Goal: Task Accomplishment & Management: Use online tool/utility

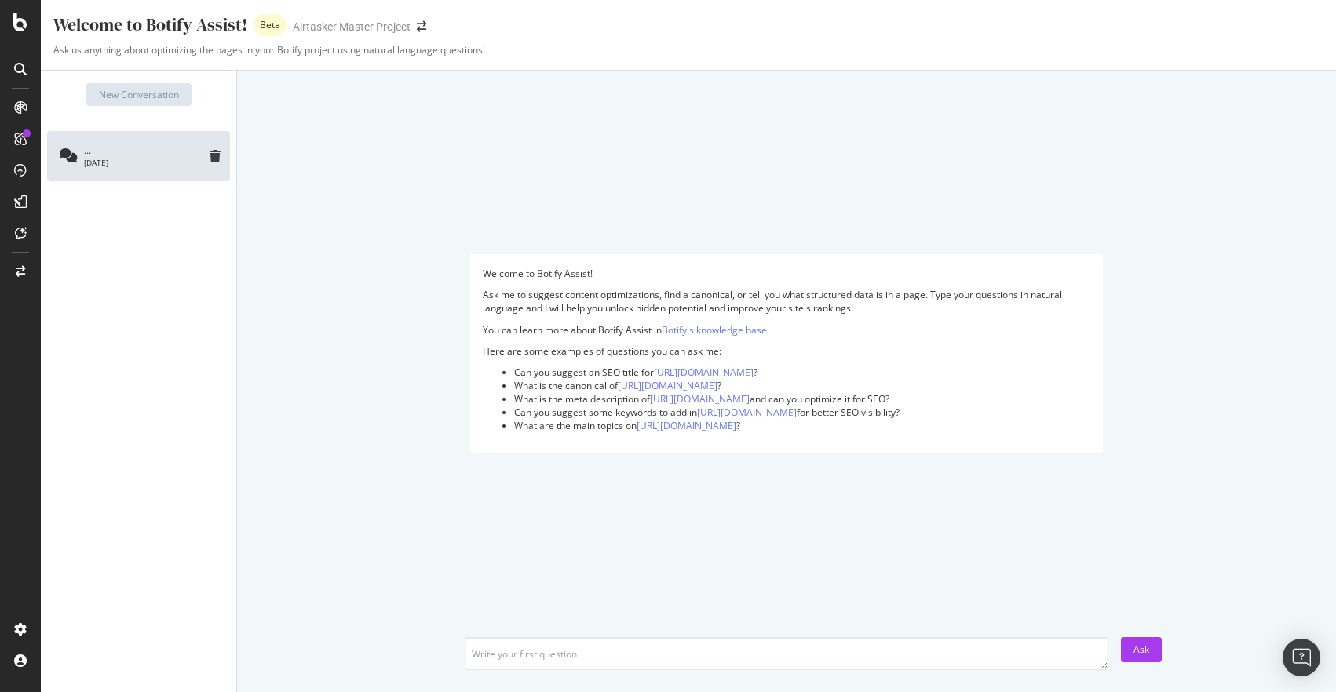
click at [25, 71] on icon at bounding box center [20, 69] width 13 height 13
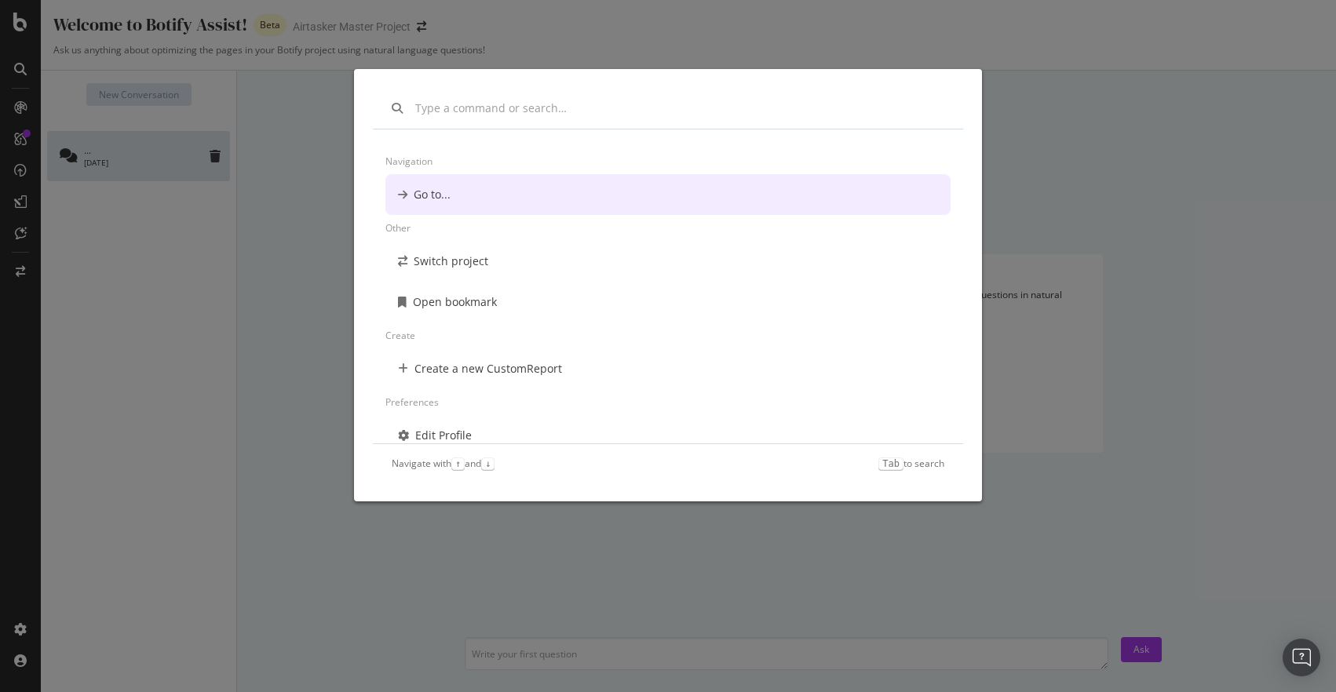
click at [18, 108] on div "Navigation Go to... Other Switch project Open bookmark Create Create a new Cust…" at bounding box center [668, 346] width 1336 height 692
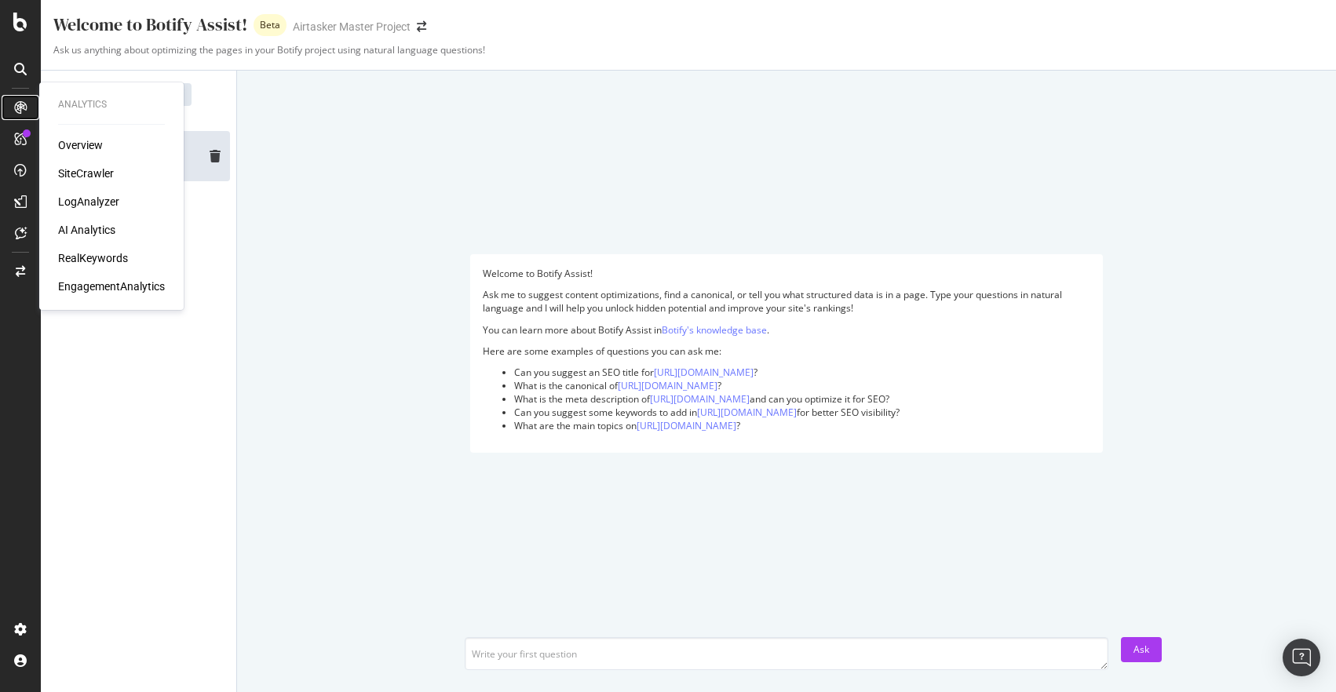
click at [17, 110] on icon at bounding box center [20, 107] width 13 height 13
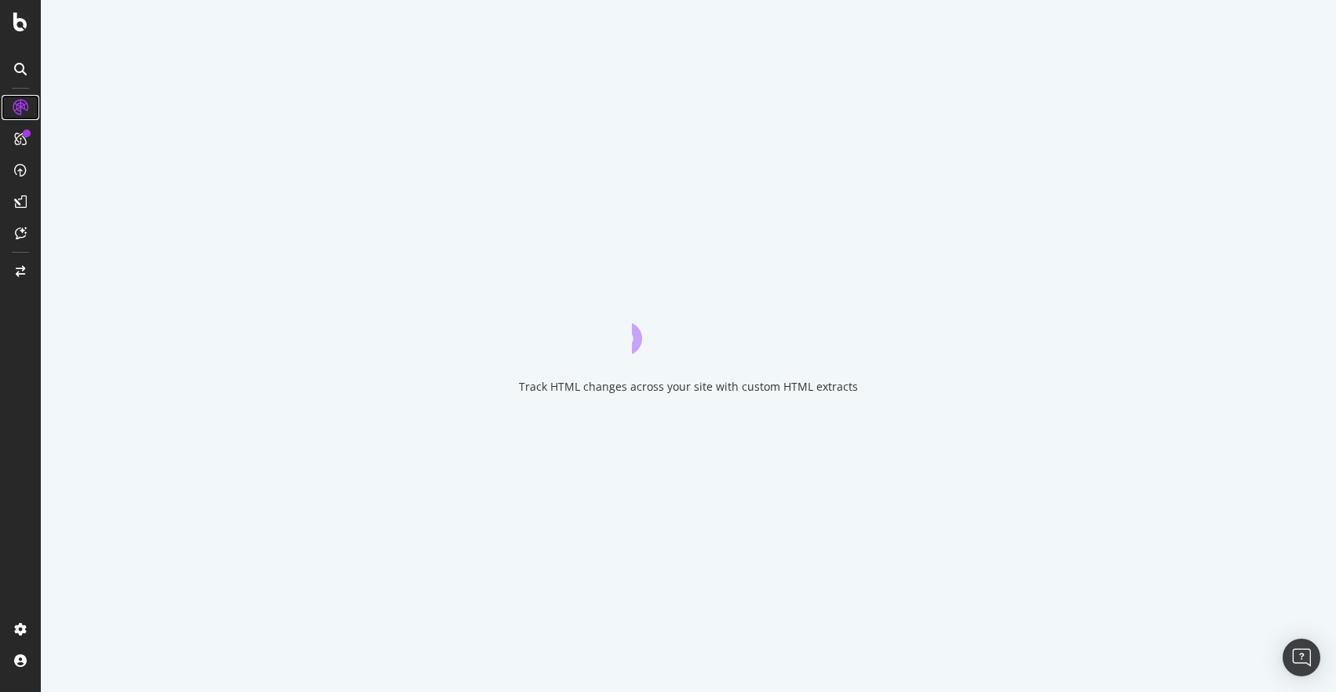
click at [17, 110] on icon at bounding box center [21, 108] width 16 height 16
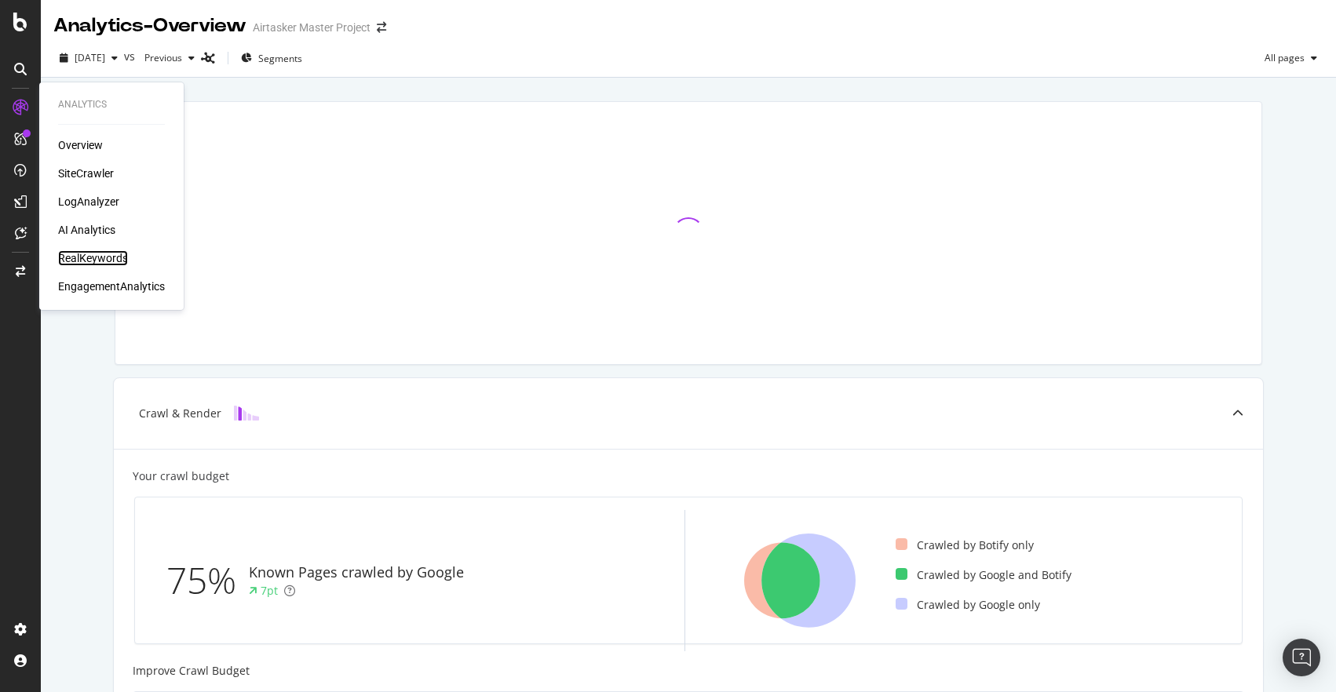
click at [94, 259] on div "RealKeywords" at bounding box center [93, 258] width 70 height 16
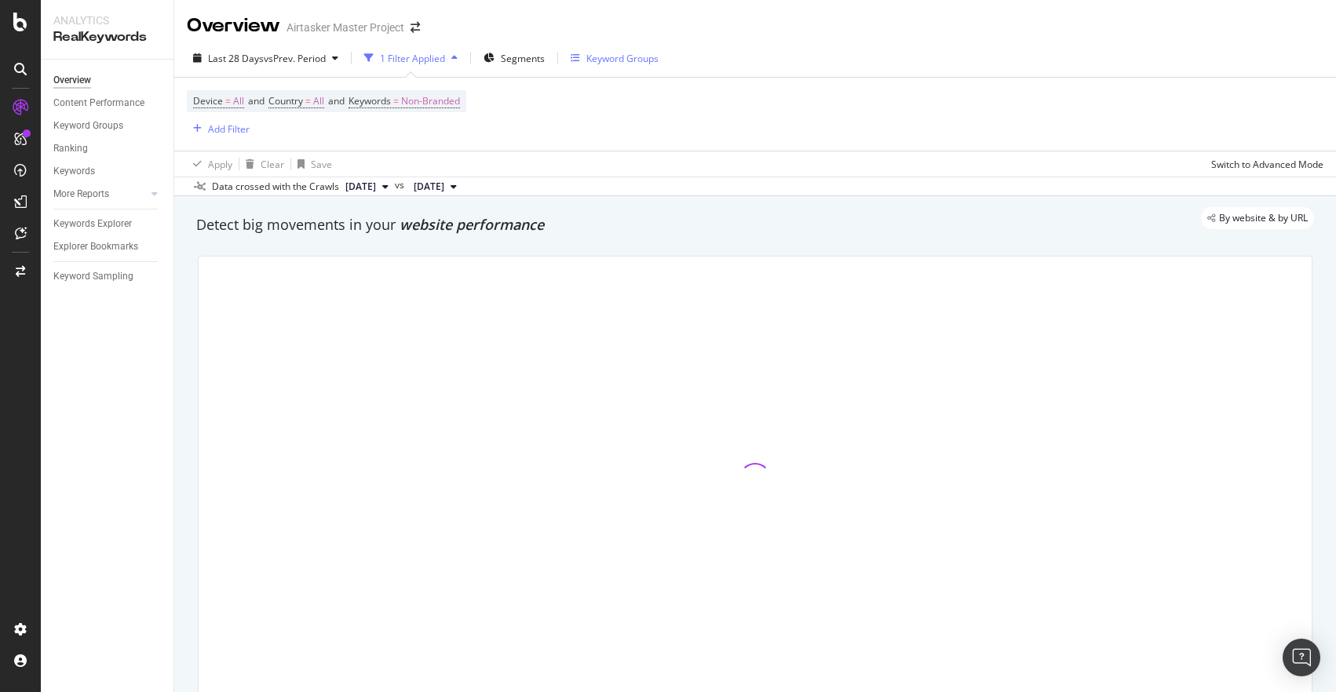
click at [607, 50] on div "Keyword Groups" at bounding box center [614, 58] width 88 height 24
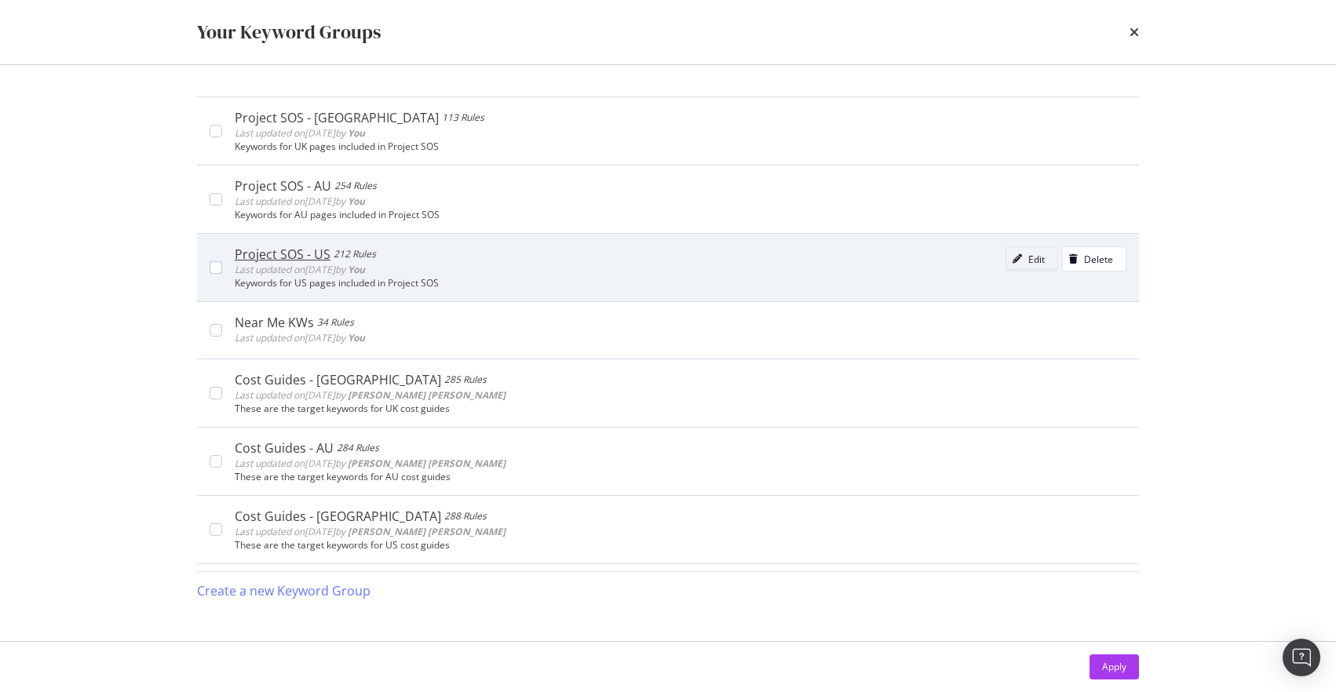
click at [1029, 253] on div "Edit" at bounding box center [1036, 259] width 16 height 13
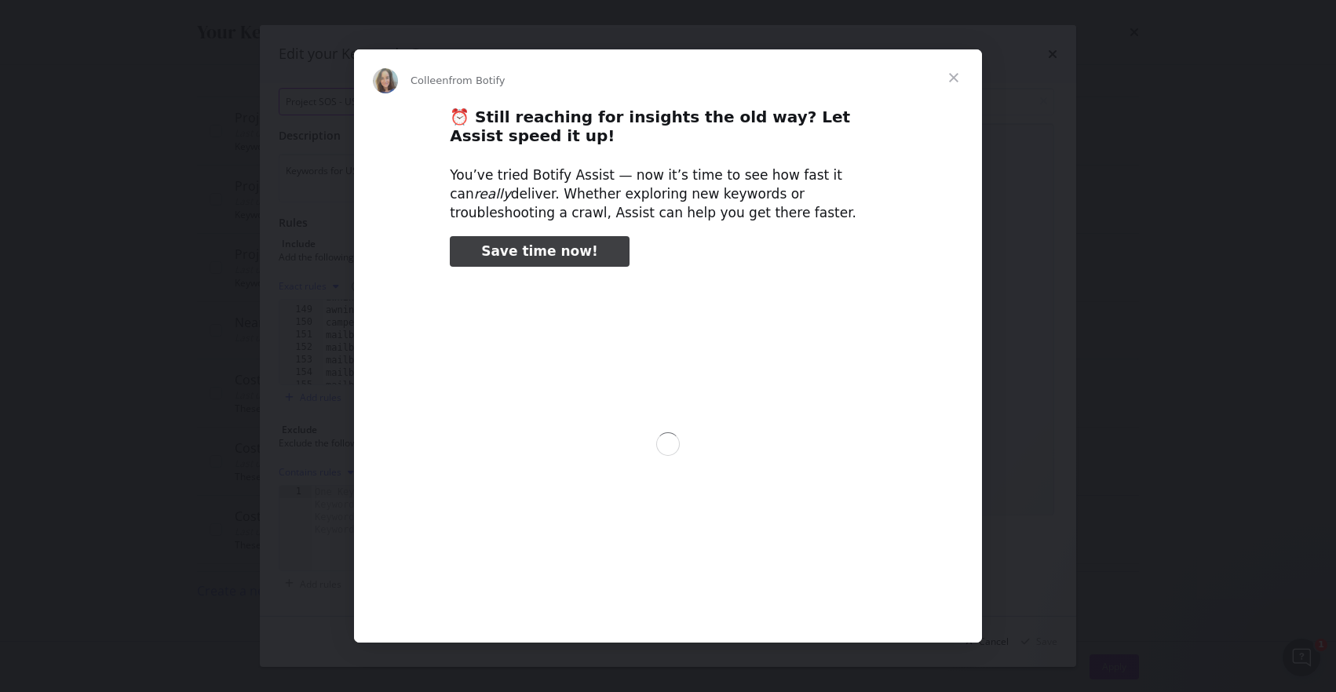
scroll to position [45, 0]
type input "107345"
click at [952, 78] on span "Close" at bounding box center [953, 77] width 56 height 56
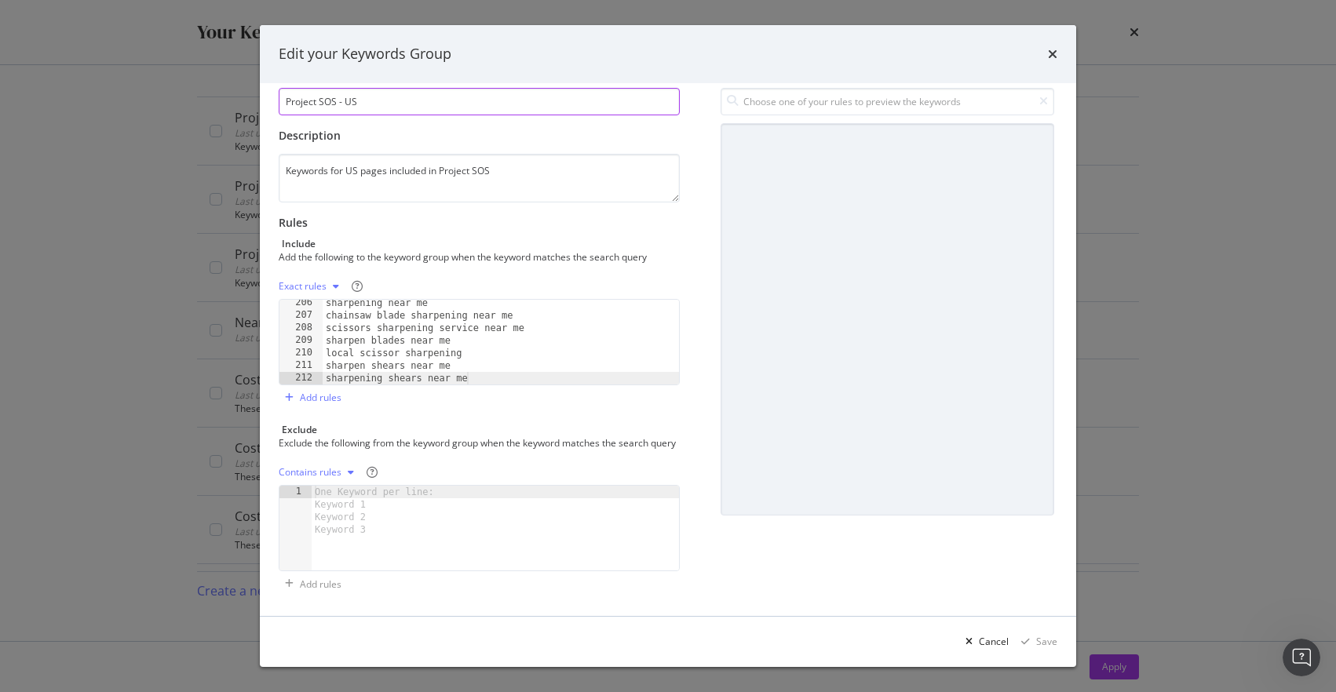
scroll to position [53, 0]
type textarea "sharpening shears near me"
click at [479, 366] on div "sharpening near me chainsaw blade sharpening near me scissors sharpening servic…" at bounding box center [501, 352] width 356 height 110
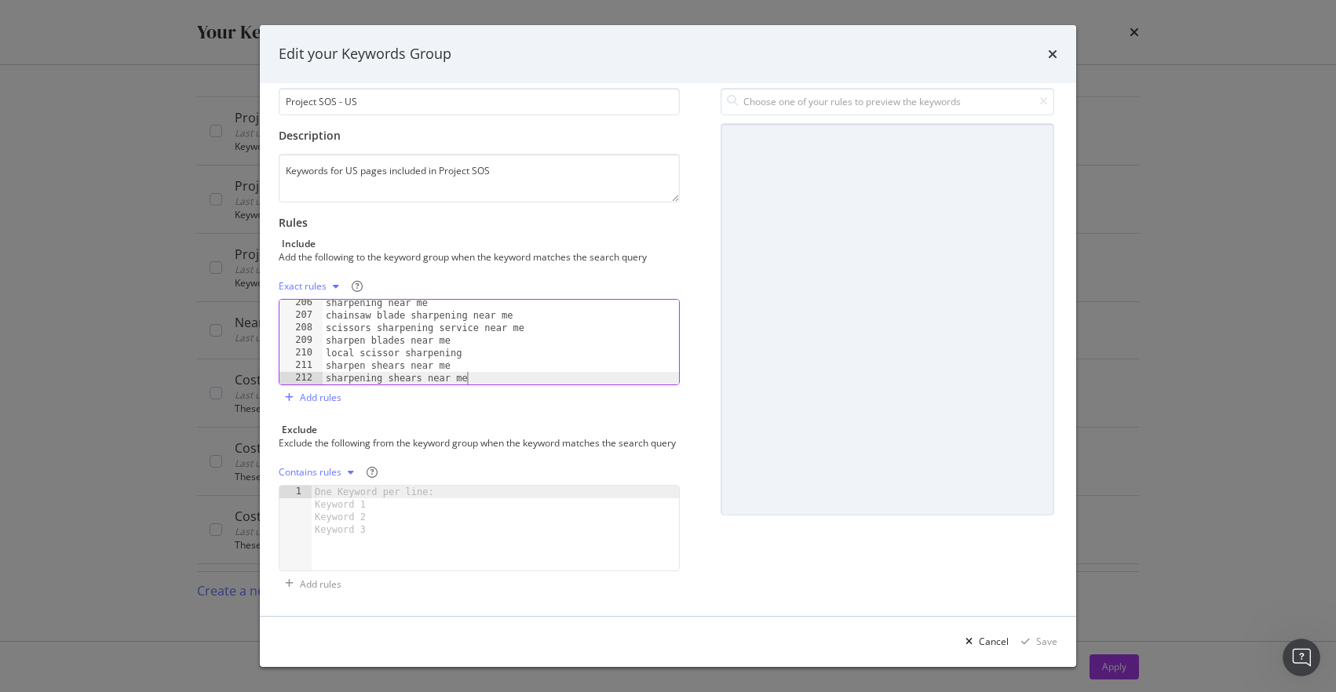
scroll to position [2590, 0]
paste textarea "plant sitters"
type textarea "plant sitters"
paste textarea "mobile ac service near me"
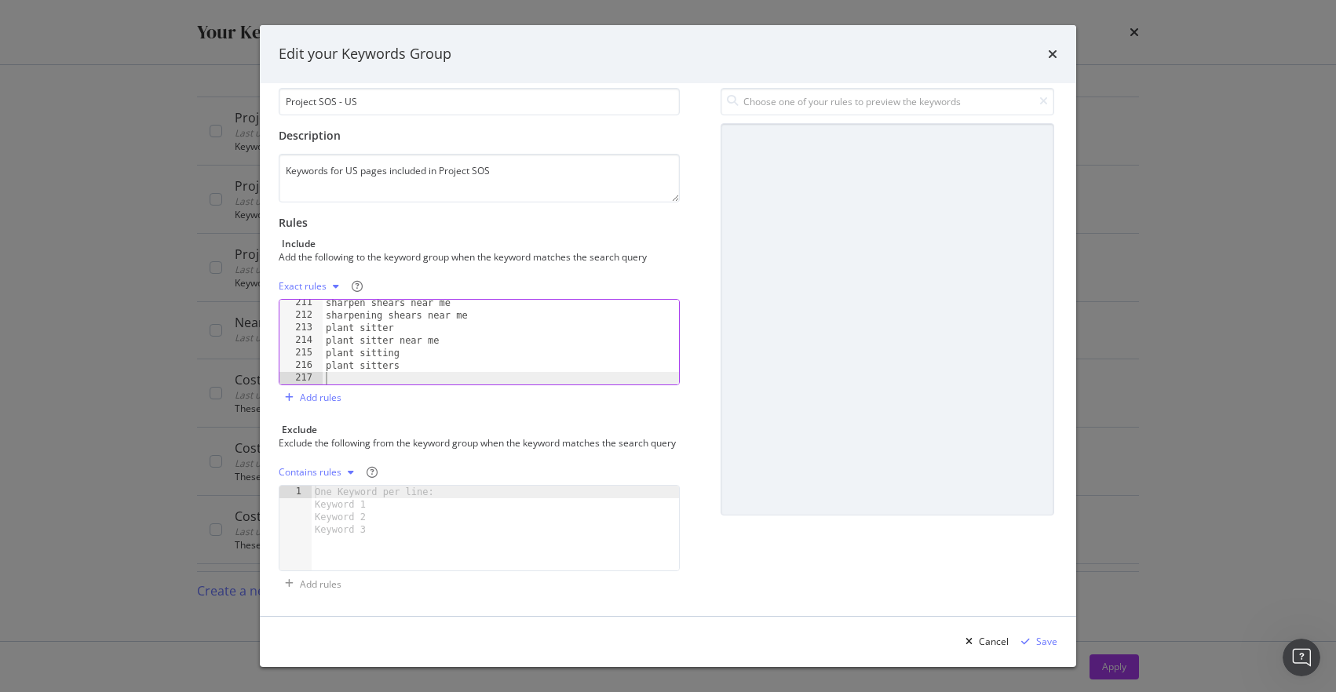
type textarea "mobile ac service near me"
paste textarea "wallpaper installers services near me"
type textarea "wallpaper installers services near me"
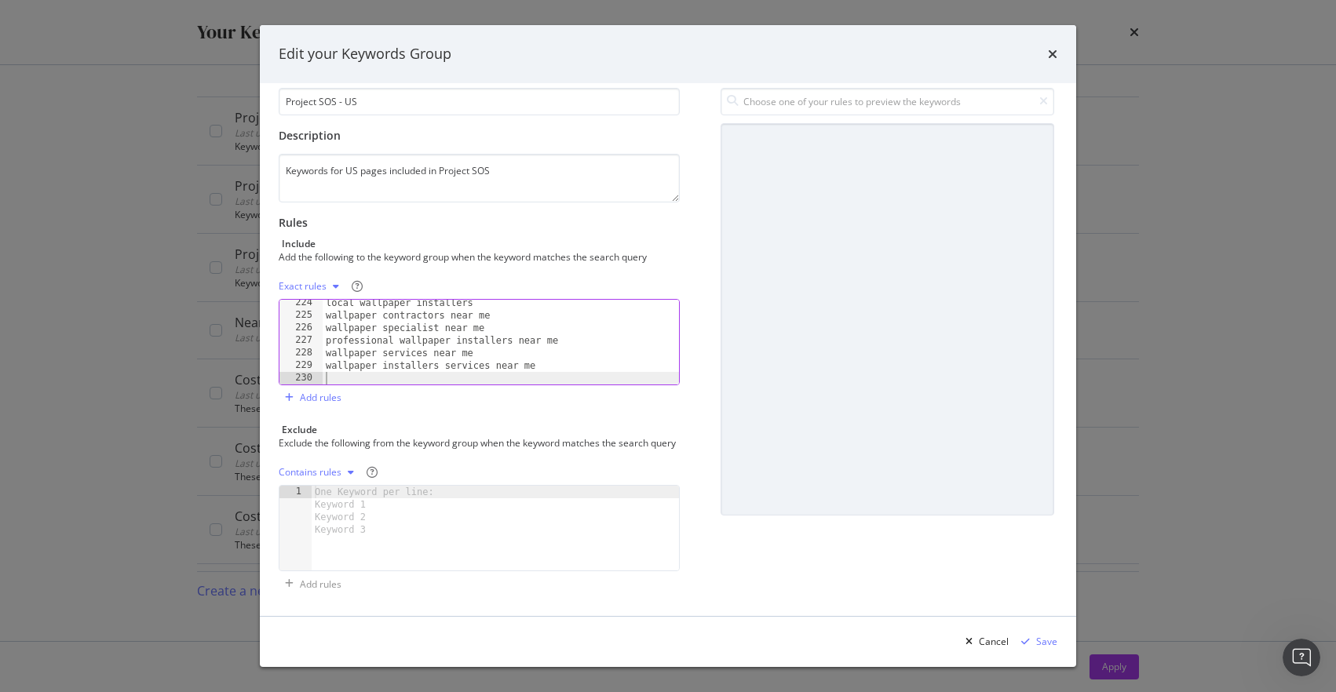
paste textarea "ironing clothes service"
type textarea "ironing clothes service"
click at [356, 366] on div "iron services near me professional ironing service near me ironing near me wash…" at bounding box center [501, 352] width 356 height 110
paste textarea "find a videographer near me"
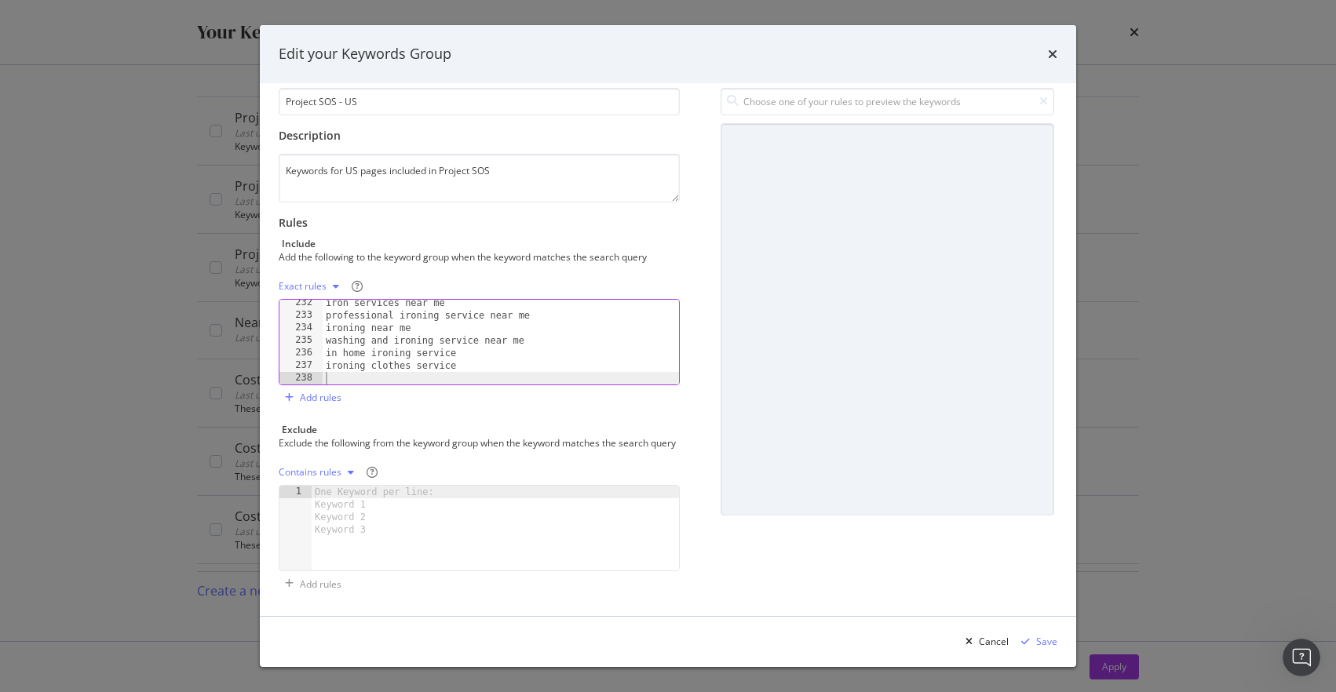
type textarea "find a videographer near me"
click at [343, 364] on div "in home ironing service ironing clothes service videography near me video servi…" at bounding box center [501, 352] width 356 height 110
paste textarea "glaziers in my area"
type textarea "glaziers in my area"
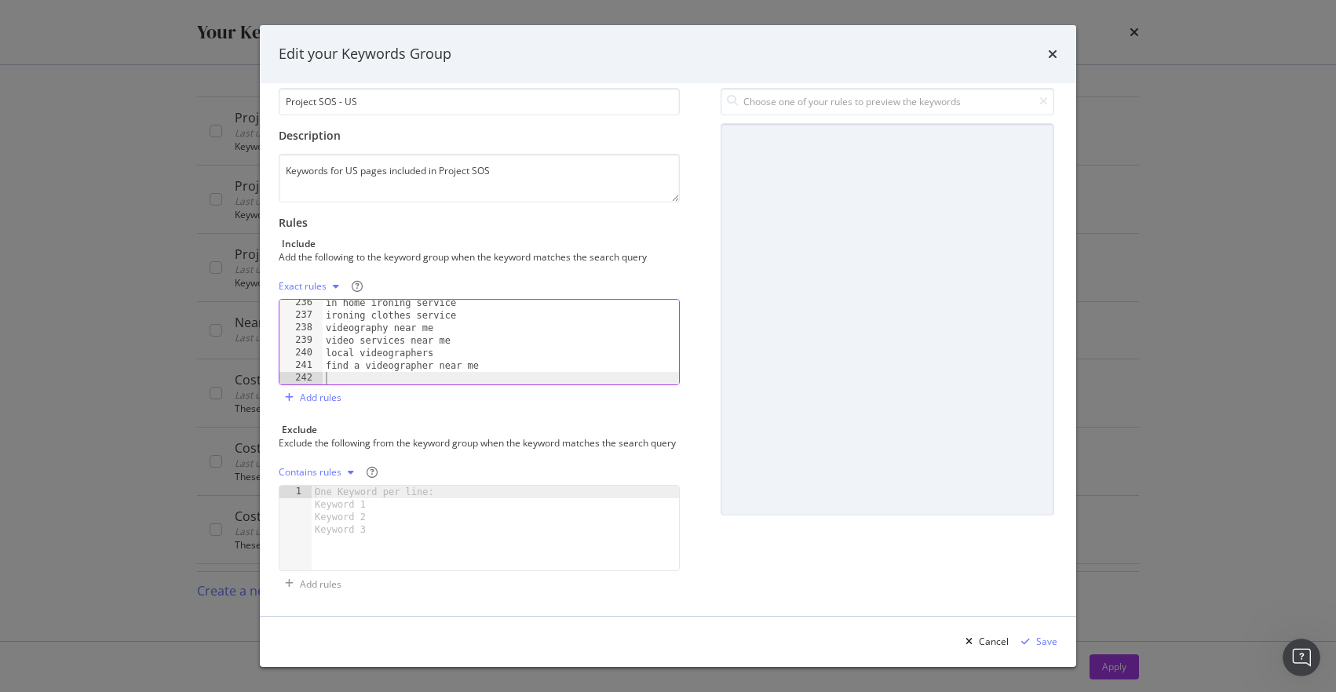
scroll to position [3004, 0]
paste textarea "heavy furniture mover"
type textarea "heavy furniture mover"
click at [1044, 646] on div "Save" at bounding box center [1046, 641] width 21 height 13
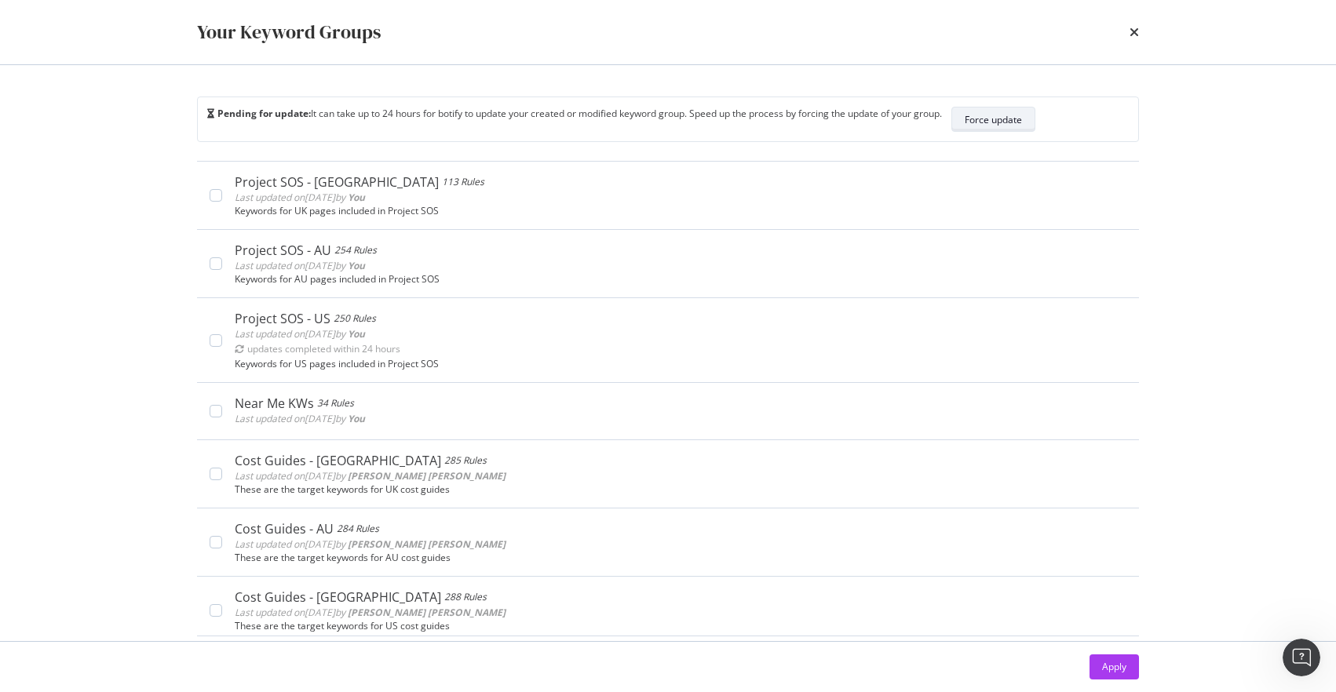
click at [1001, 118] on div "Force update" at bounding box center [992, 119] width 57 height 13
